Goal: Information Seeking & Learning: Stay updated

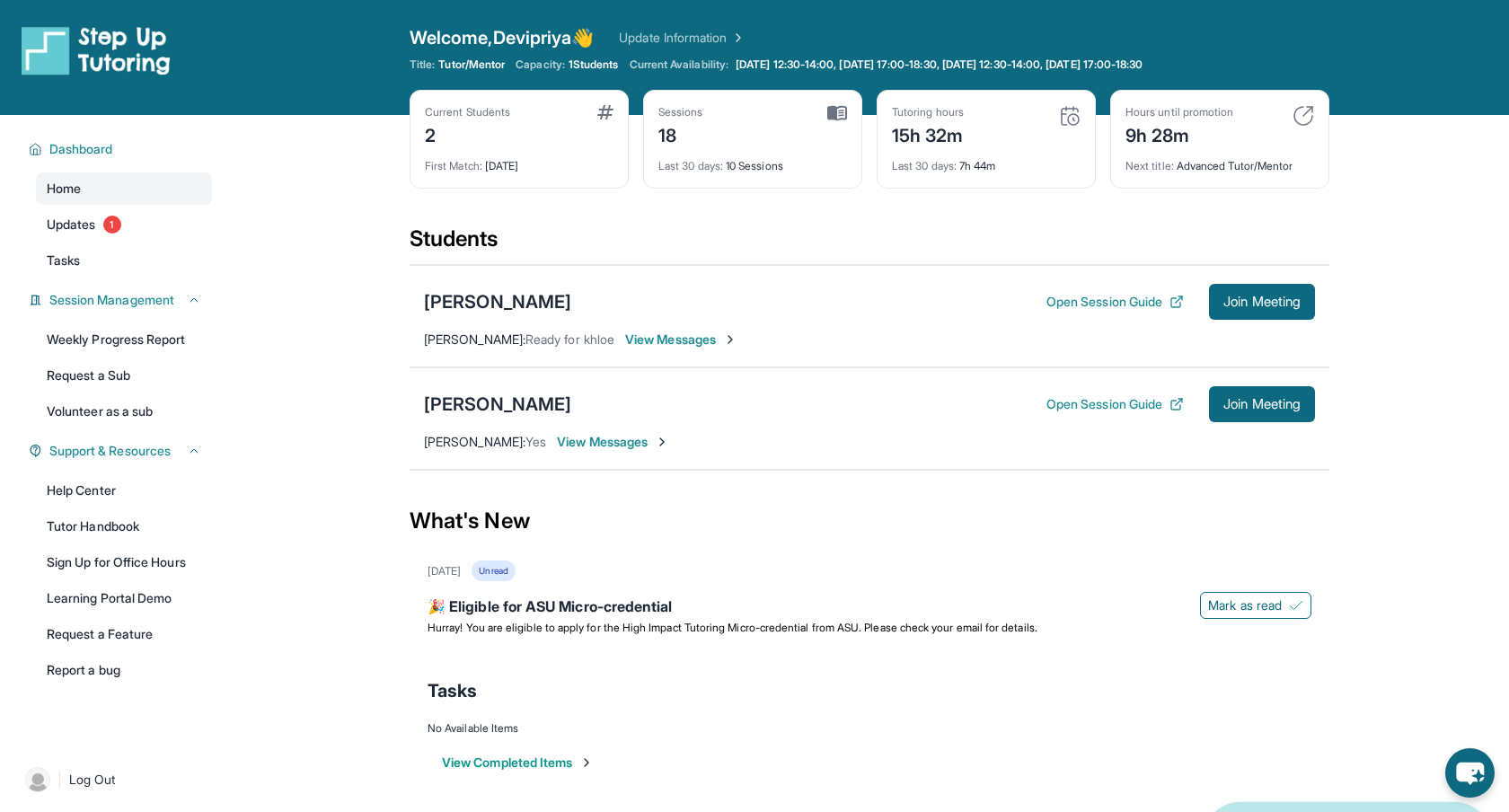
click at [692, 341] on span "View Messages" at bounding box center [681, 339] width 112 height 18
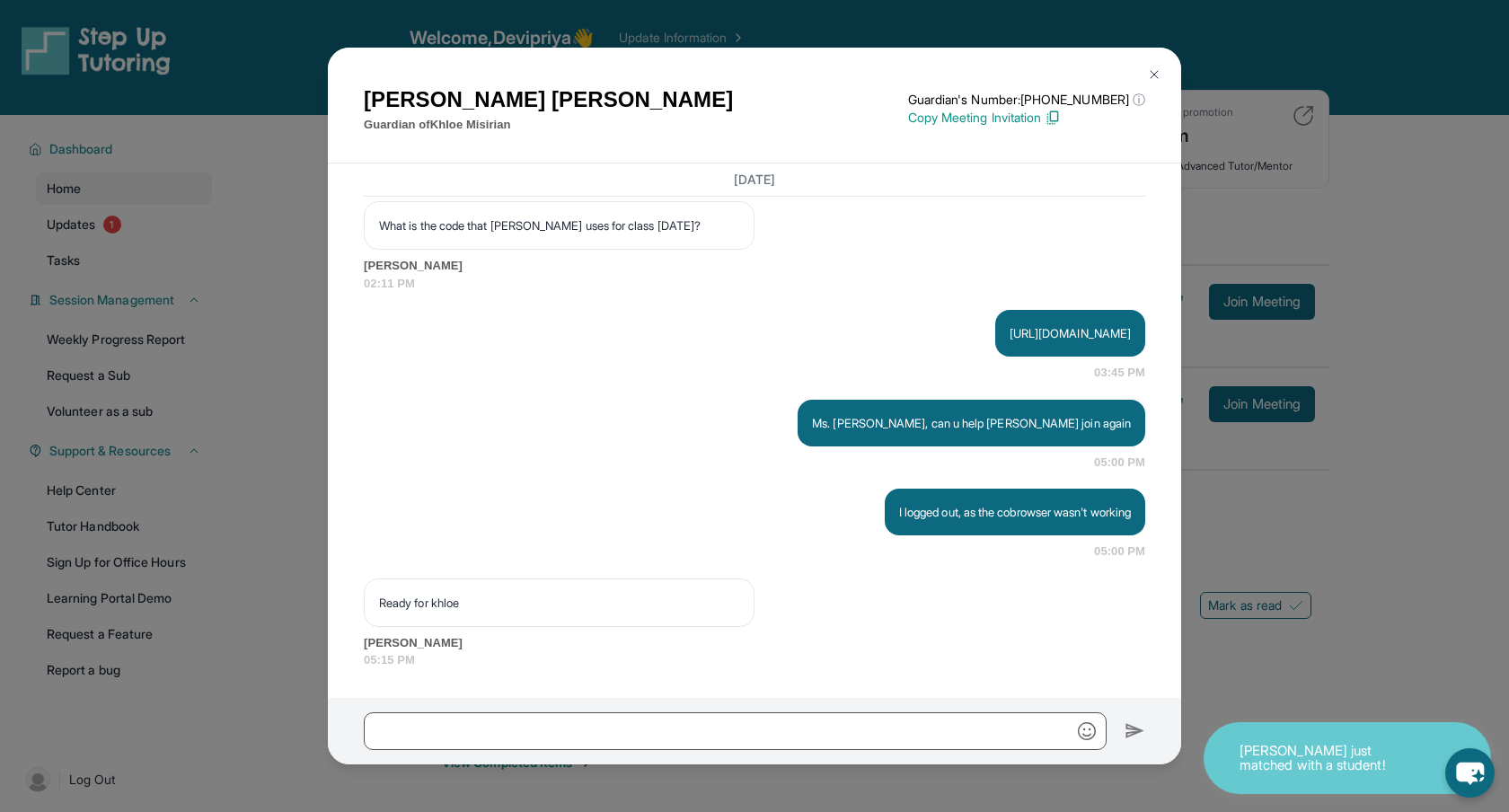
scroll to position [28395, 0]
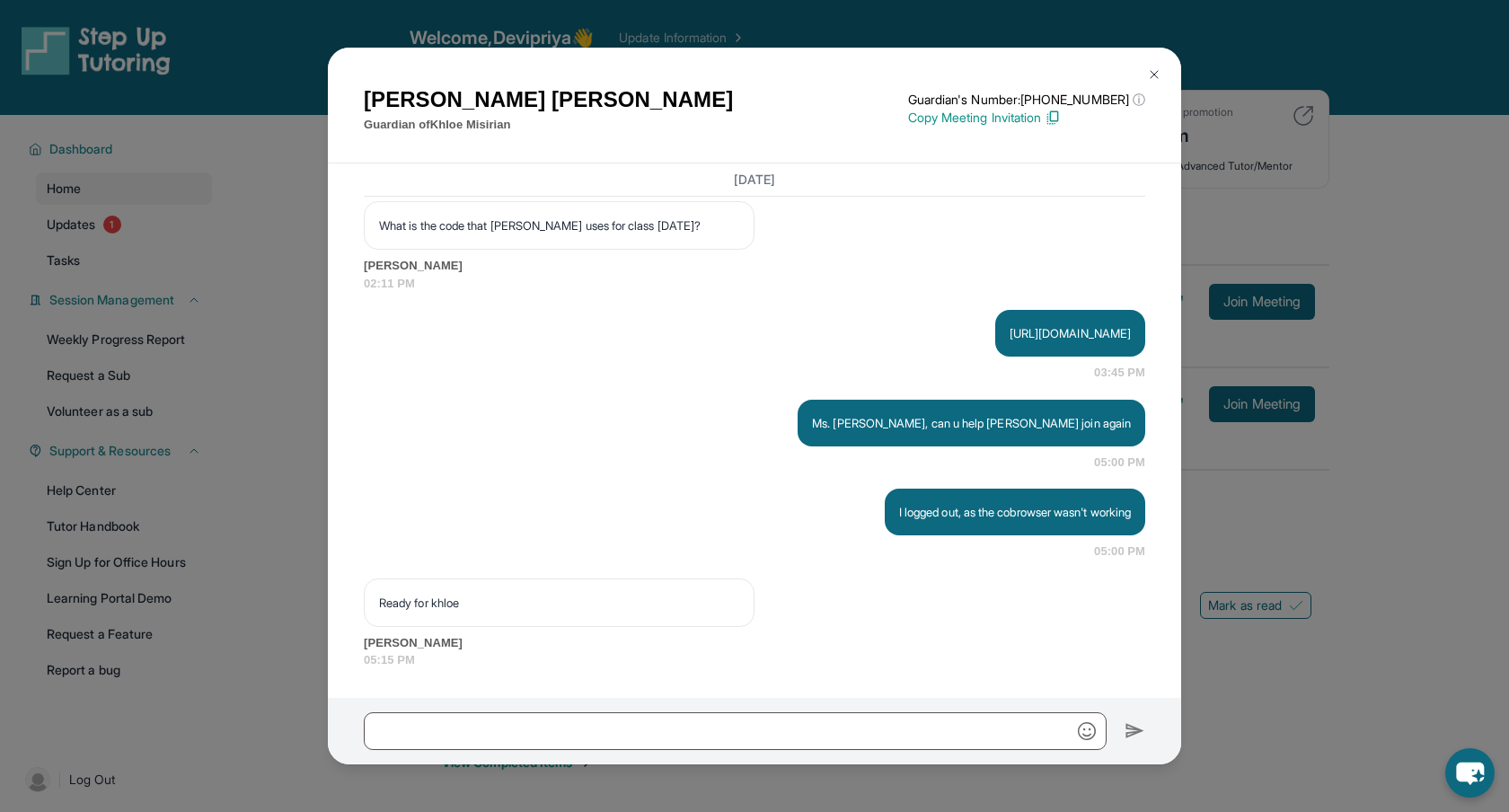
click at [1151, 77] on img at bounding box center [1154, 74] width 15 height 15
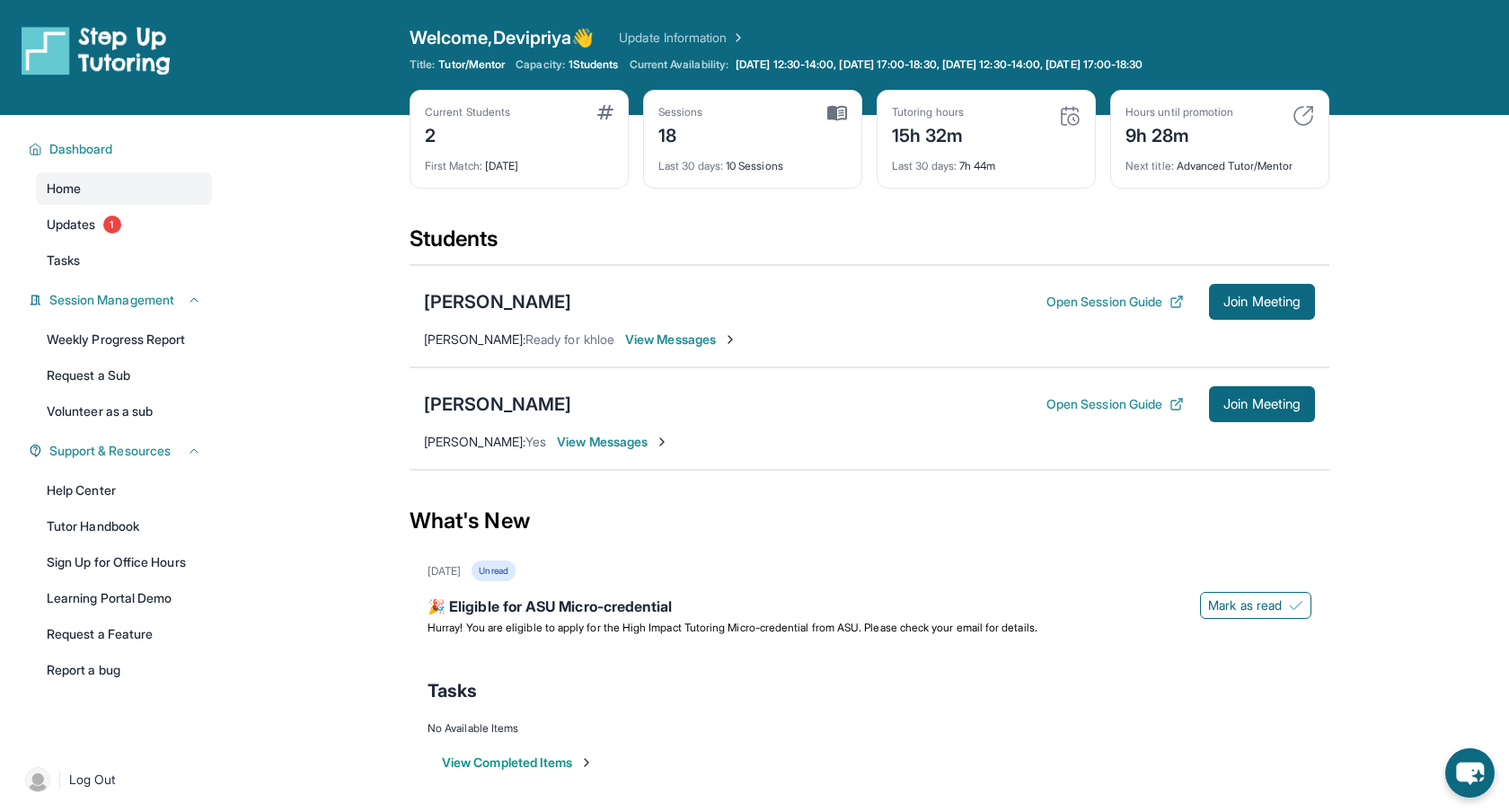
click at [1402, 282] on main "Current Students 2 First Match : [DATE] Sessions 18 Last 30 days : 10 Sessions …" at bounding box center [869, 464] width 1279 height 700
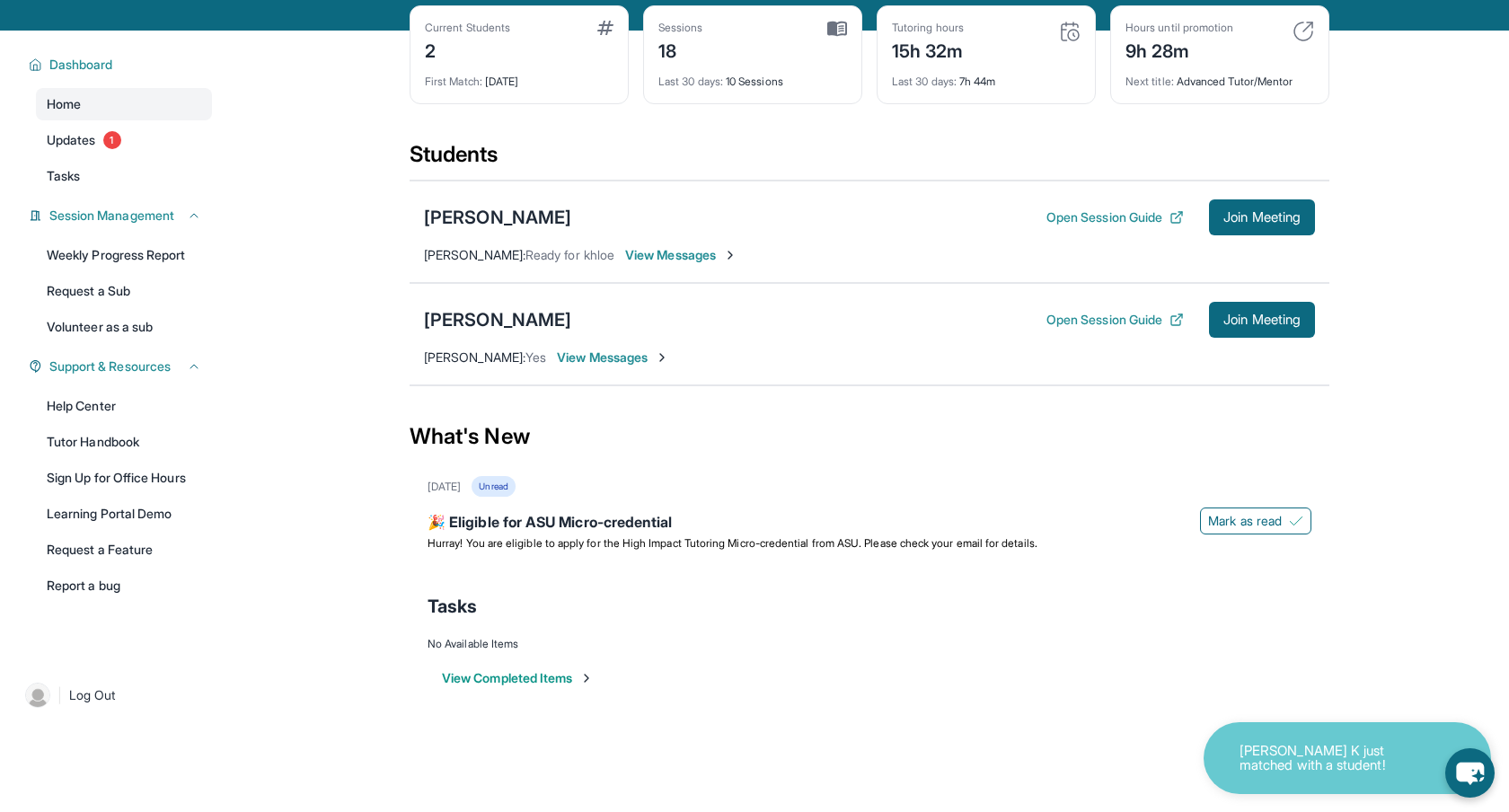
scroll to position [37, 0]
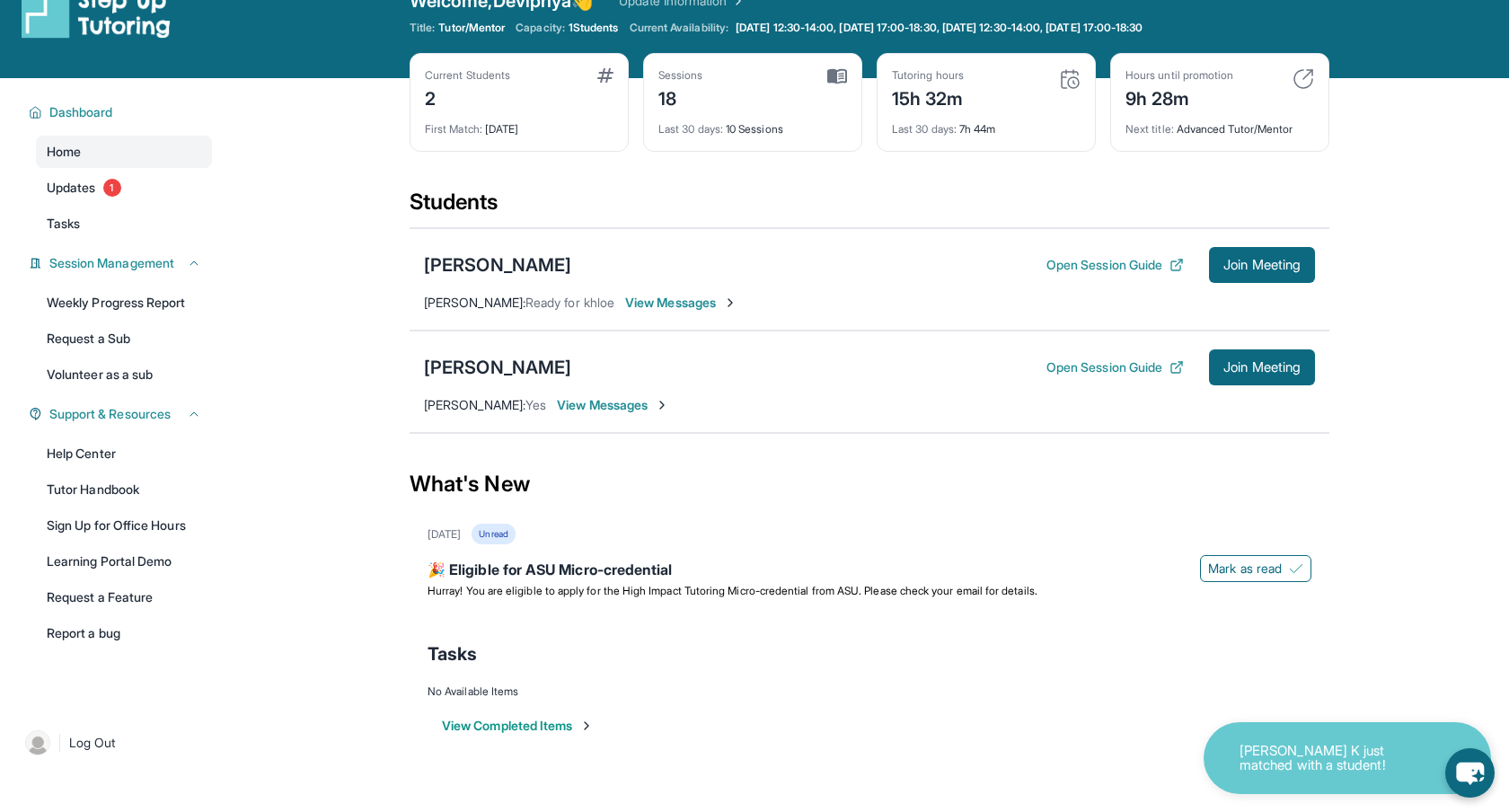
click at [461, 108] on div "2" at bounding box center [467, 97] width 86 height 29
click at [71, 190] on span "Updates" at bounding box center [72, 188] width 50 height 18
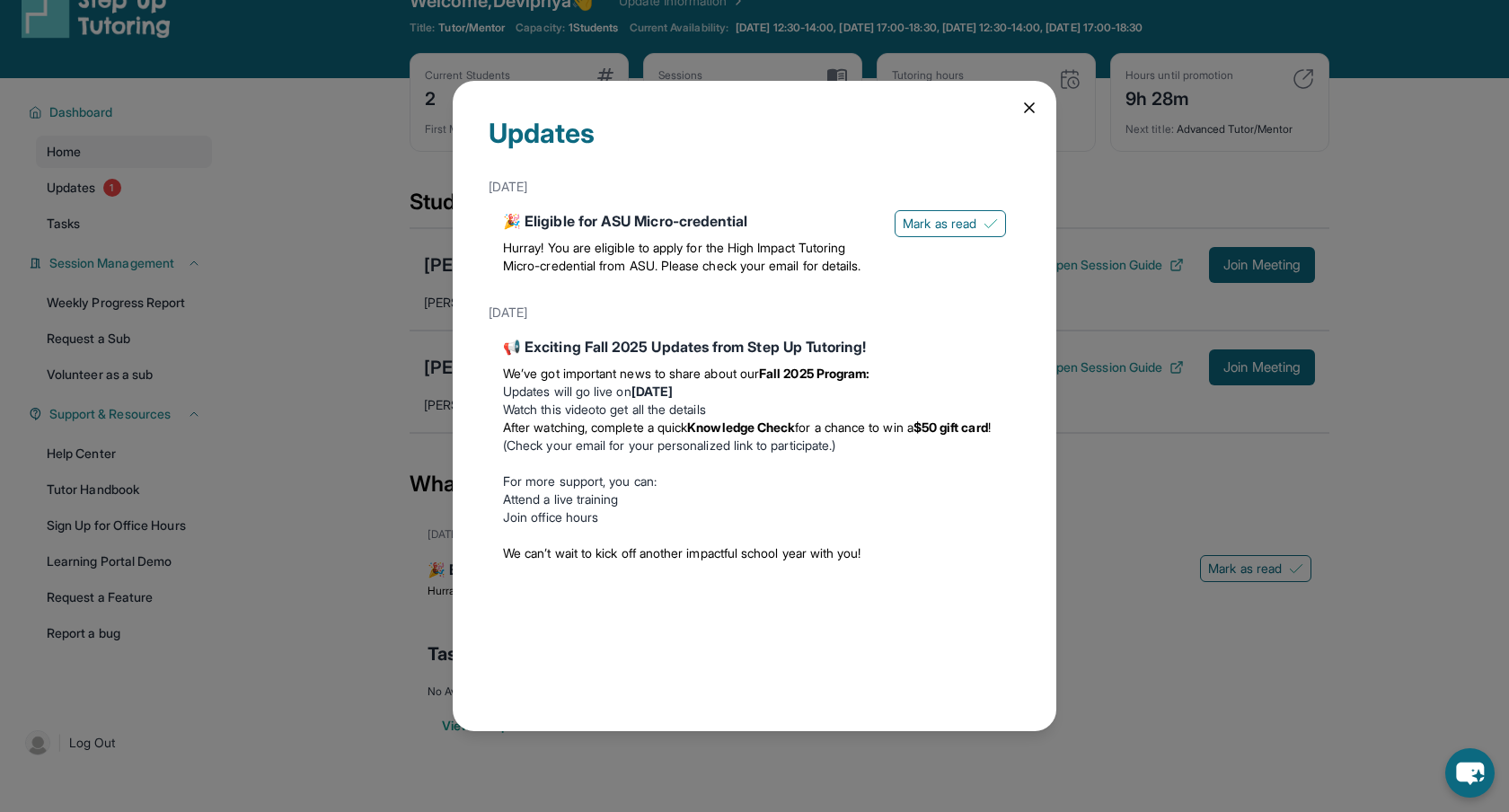
click at [953, 358] on div "📢 Exciting Fall 2025 Updates from Step Up Tutoring!" at bounding box center [754, 346] width 503 height 21
click at [1029, 107] on icon at bounding box center [1029, 108] width 9 height 9
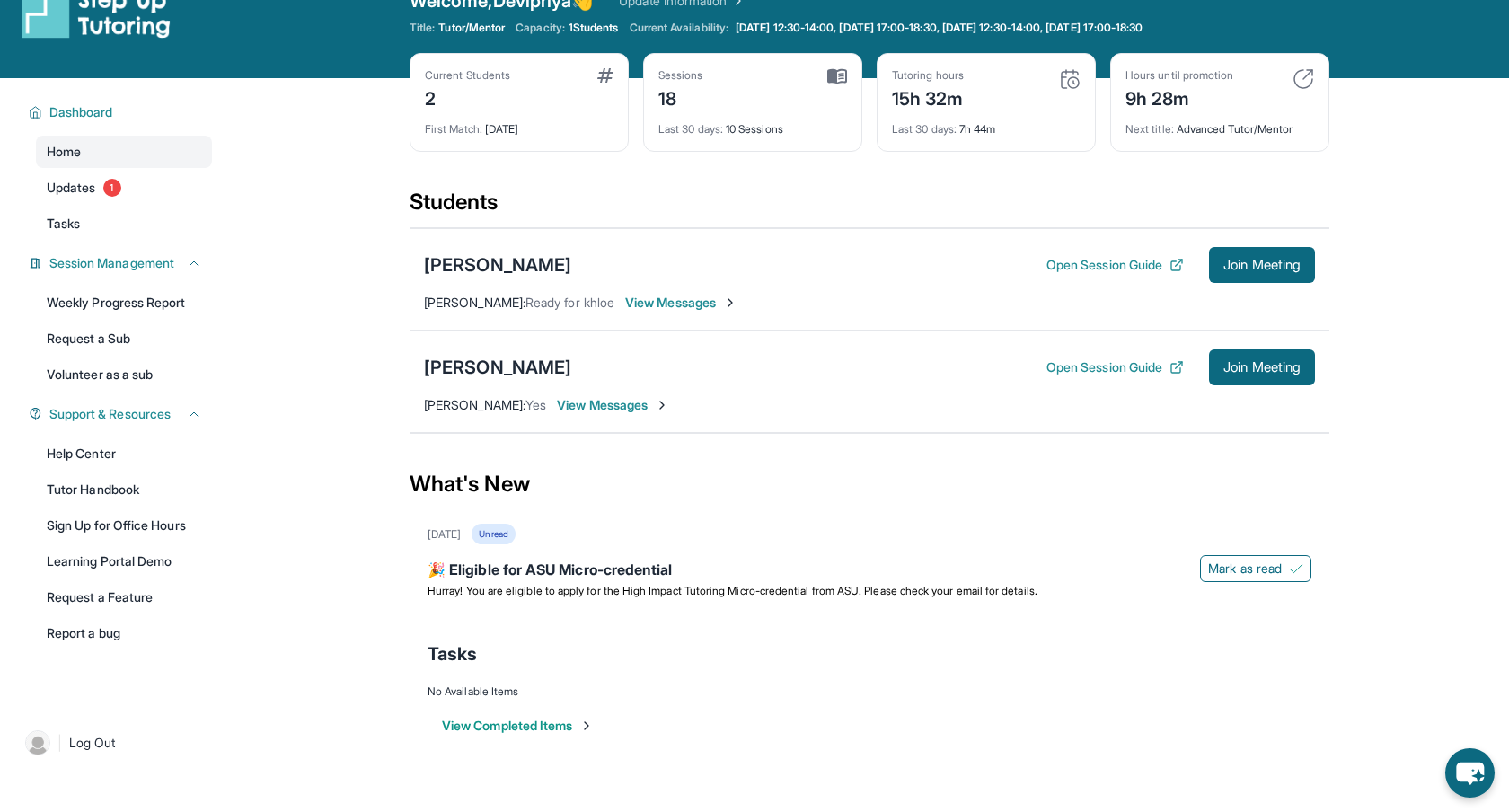
click at [1475, 156] on main "Current Students 2 First Match : [DATE] Sessions 18 Last 30 days : 10 Sessions …" at bounding box center [869, 428] width 1279 height 700
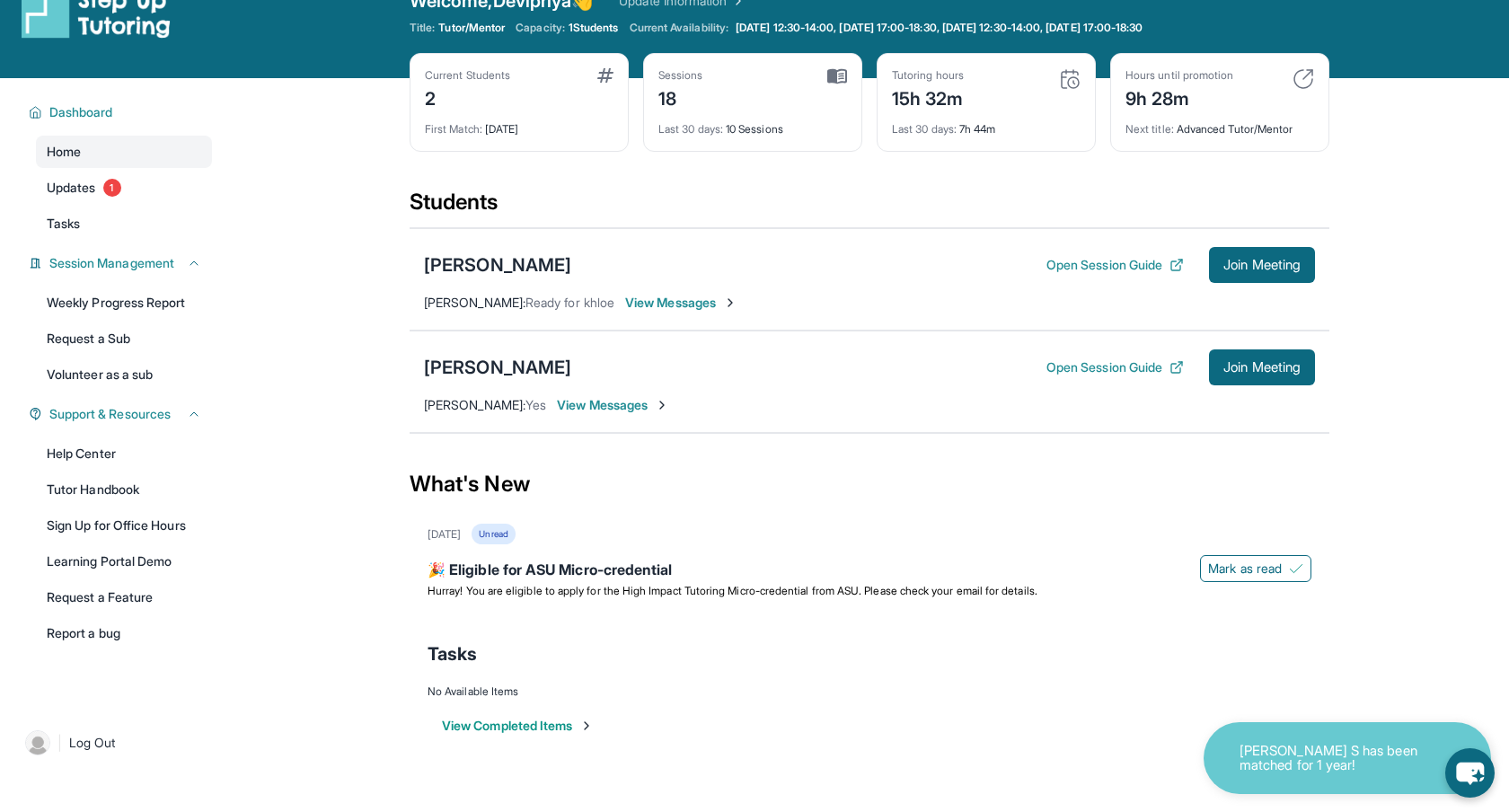
click at [1439, 187] on main "Current Students 2 First Match : [DATE] Sessions 18 Last 30 days : 10 Sessions …" at bounding box center [869, 428] width 1279 height 700
click at [925, 186] on div "Current Students 2 First Match : [DATE] Sessions 18 Last 30 days : 10 Sessions …" at bounding box center [869, 120] width 920 height 135
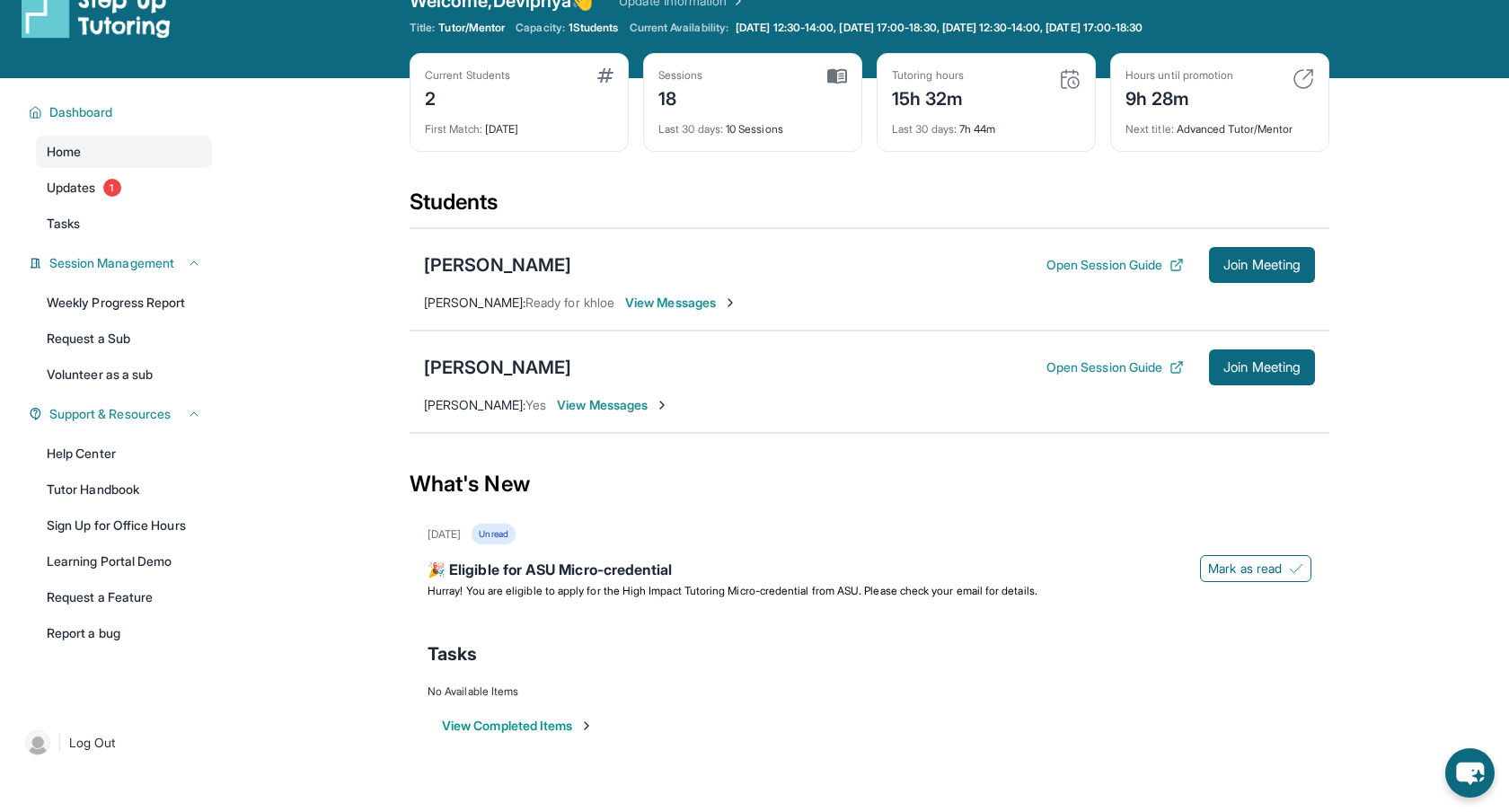
click at [925, 186] on div "Current Students 2 First Match : [DATE] Sessions 18 Last 30 days : 10 Sessions …" at bounding box center [869, 120] width 920 height 135
click at [1423, 49] on div "Open sidebar Welcome, Devipriya 👋 Update Information Title: Tutor/Mentor Capaci…" at bounding box center [754, 20] width 1509 height 115
click at [557, 726] on button "View Completed Items" at bounding box center [518, 726] width 152 height 18
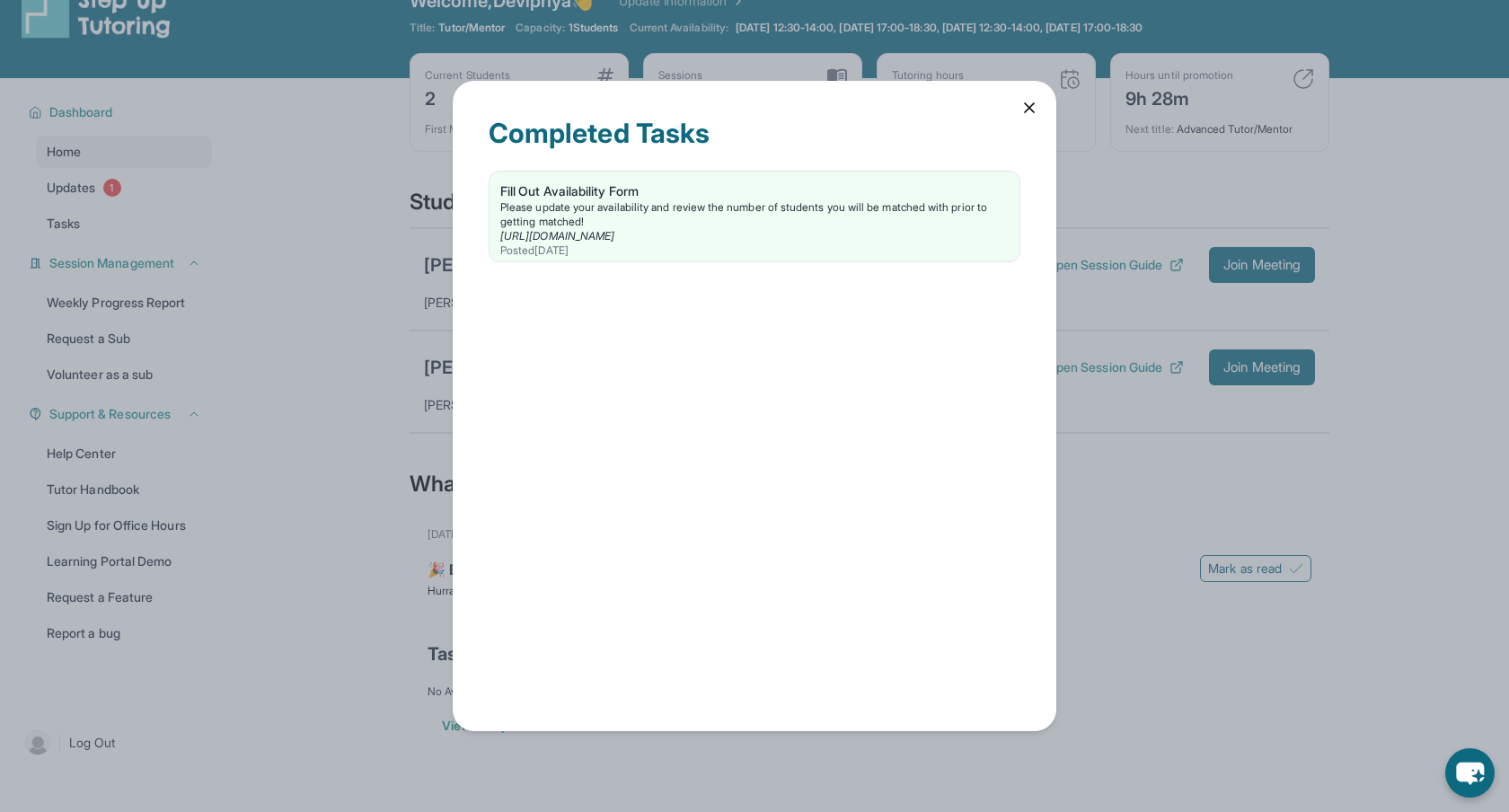
click at [1035, 115] on icon at bounding box center [1030, 108] width 18 height 18
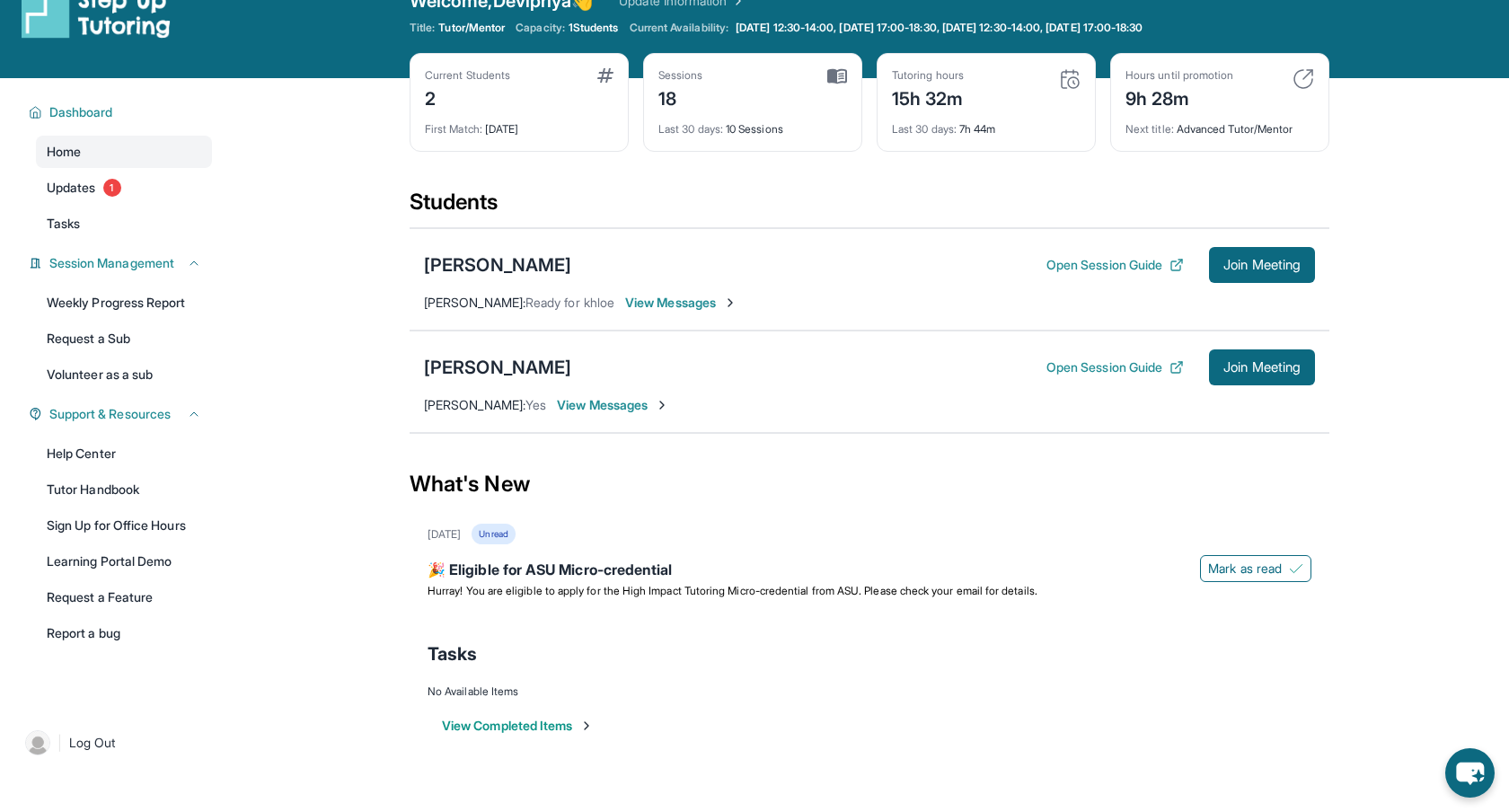
click at [1415, 203] on main "Current Students 2 First Match : [DATE] Sessions 18 Last 30 days : 10 Sessions …" at bounding box center [869, 428] width 1279 height 700
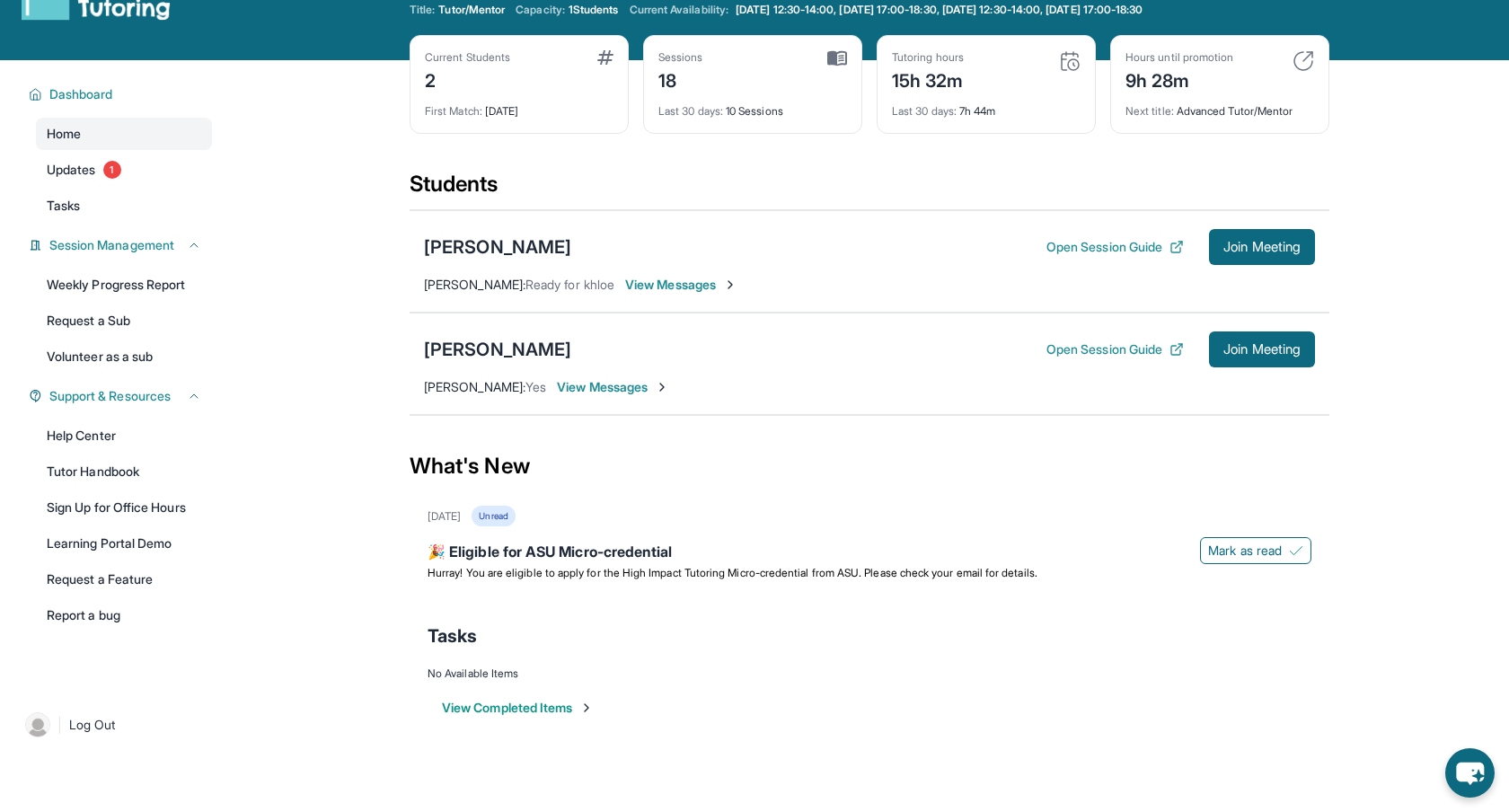
scroll to position [0, 0]
